Goal: Find contact information: Find contact information

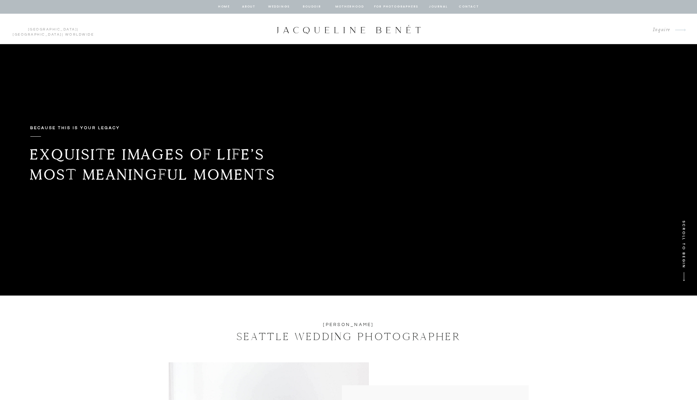
click at [284, 9] on nav "Weddings" at bounding box center [278, 7] width 23 height 6
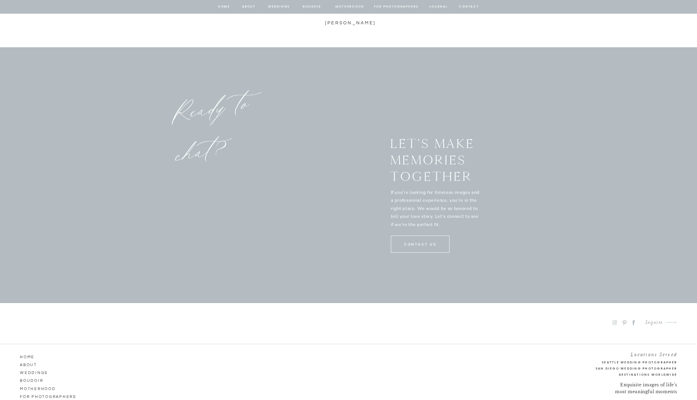
scroll to position [3544, 0]
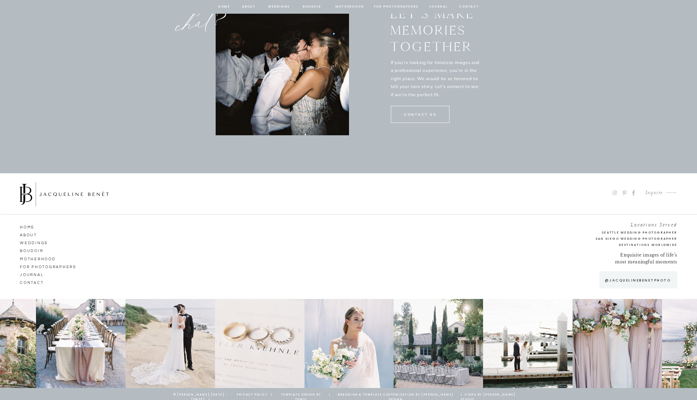
click at [654, 195] on div "Inquire" at bounding box center [650, 192] width 23 height 9
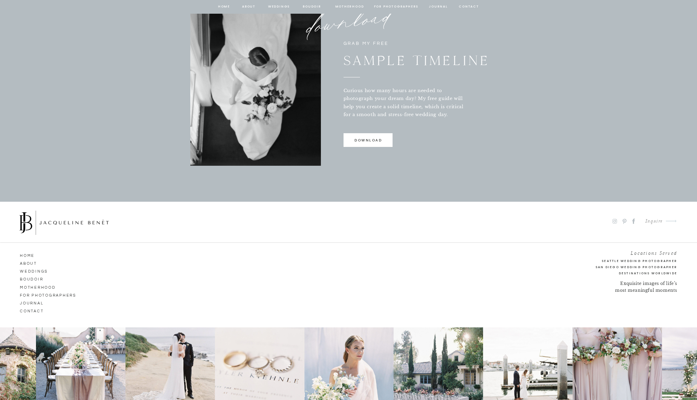
scroll to position [521, 0]
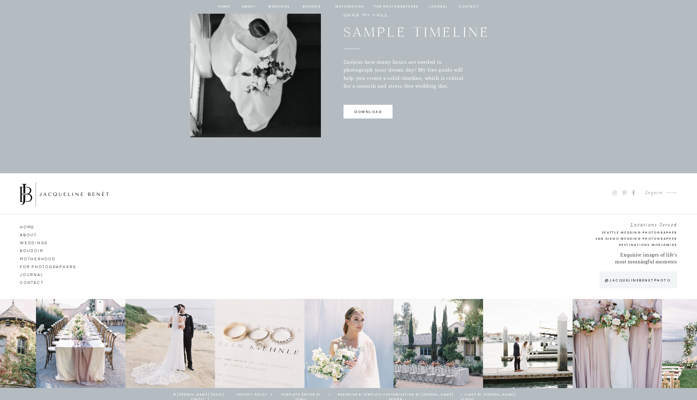
click at [361, 112] on p "download" at bounding box center [368, 113] width 48 height 9
